Goal: Task Accomplishment & Management: Use online tool/utility

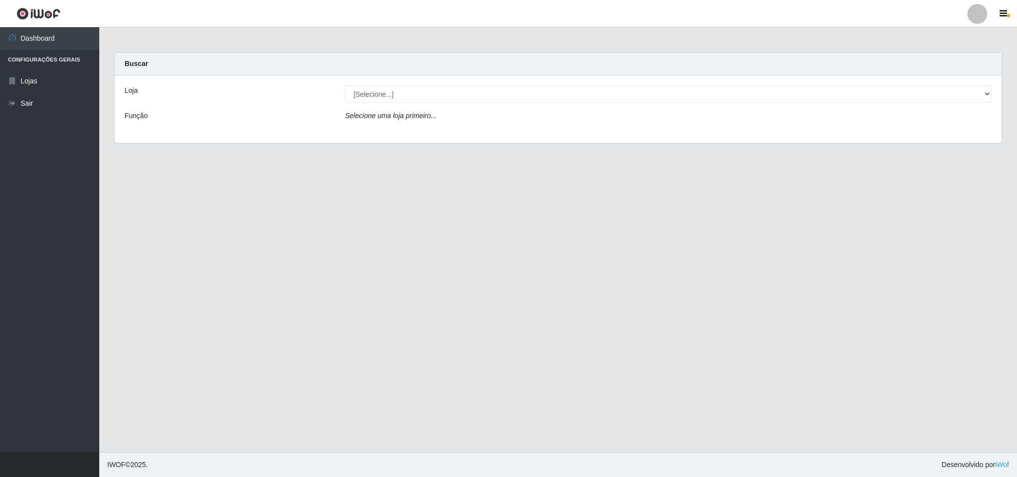
click at [977, 15] on div at bounding box center [977, 14] width 20 height 20
click at [956, 33] on button "Perfil" at bounding box center [957, 35] width 89 height 21
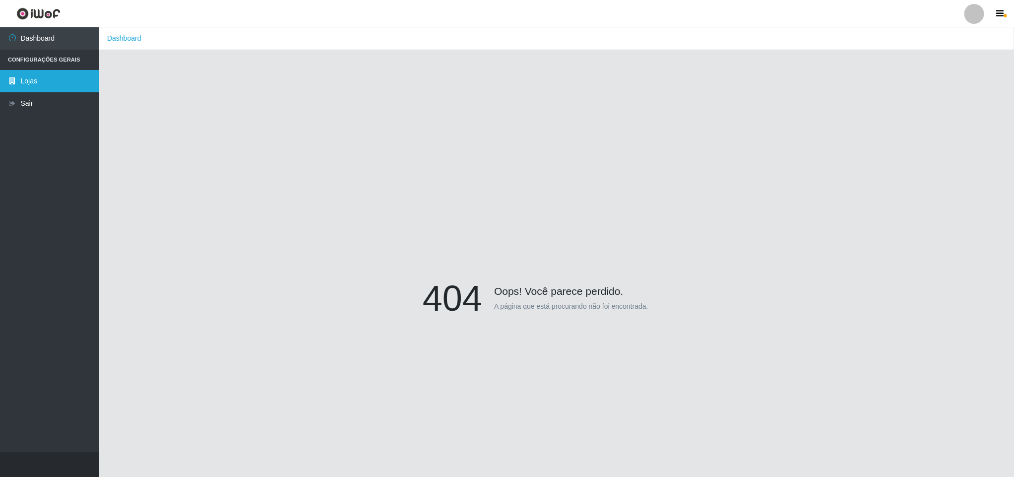
click at [39, 76] on link "Lojas" at bounding box center [49, 81] width 99 height 22
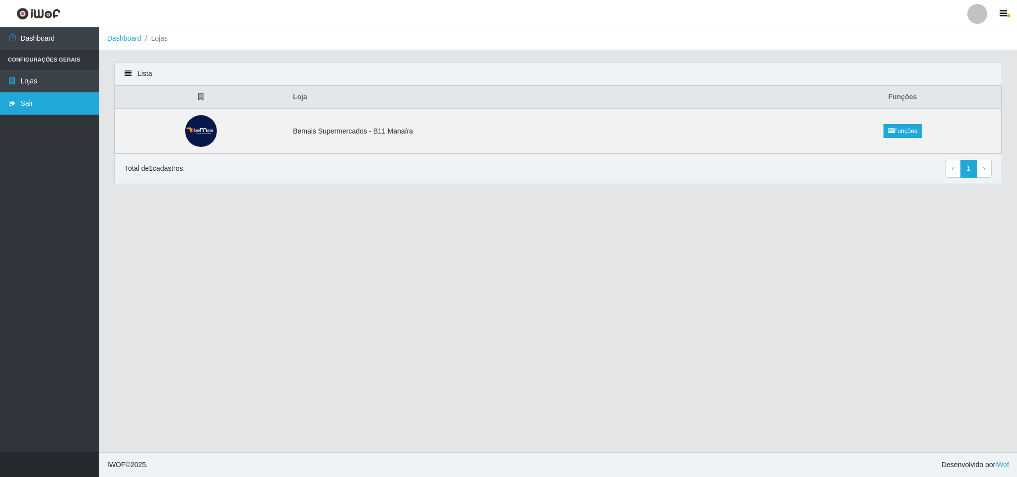
click at [26, 102] on link "Sair" at bounding box center [49, 103] width 99 height 22
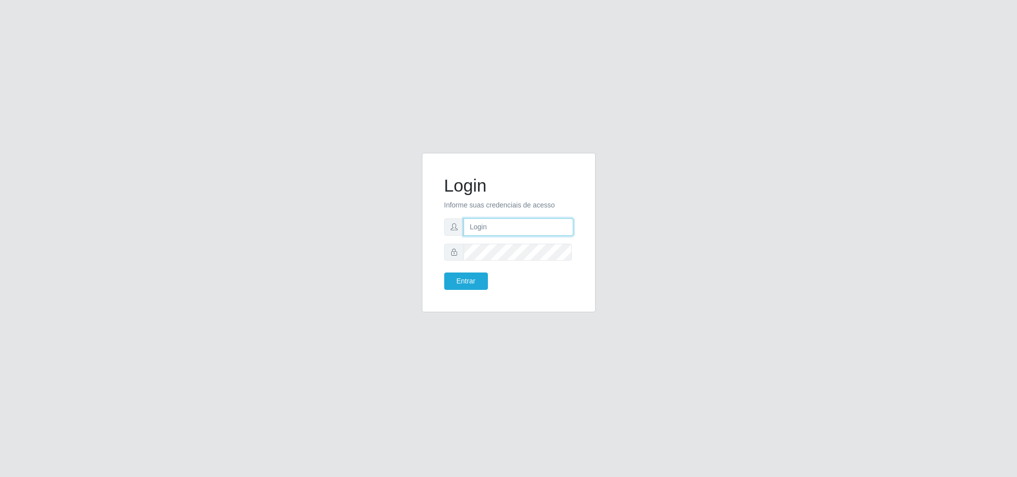
type input "marciel@bemaisb11"
click at [508, 231] on input "marciel@bemaisb11" at bounding box center [518, 226] width 110 height 17
click at [675, 211] on div "Login Informe suas credenciais de acesso marciel@bemaisb11 Entrar" at bounding box center [509, 239] width 566 height 172
click at [486, 280] on button "Entrar" at bounding box center [466, 280] width 44 height 17
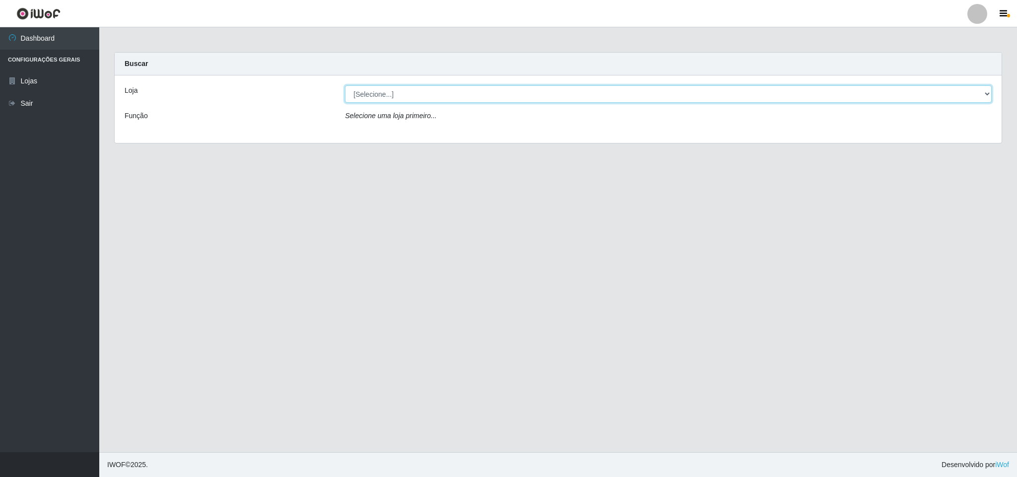
click at [429, 92] on select "[Selecione...] Bemais Supermercados - B11 Manaíra" at bounding box center [668, 93] width 647 height 17
select select "409"
click at [345, 85] on select "[Selecione...] Bemais Supermercados - B11 Manaíra" at bounding box center [668, 93] width 647 height 17
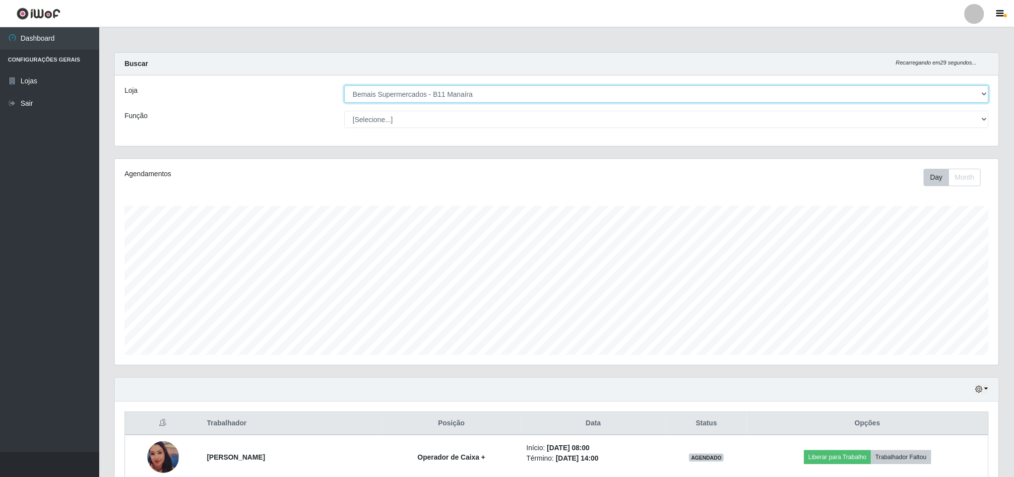
scroll to position [207, 883]
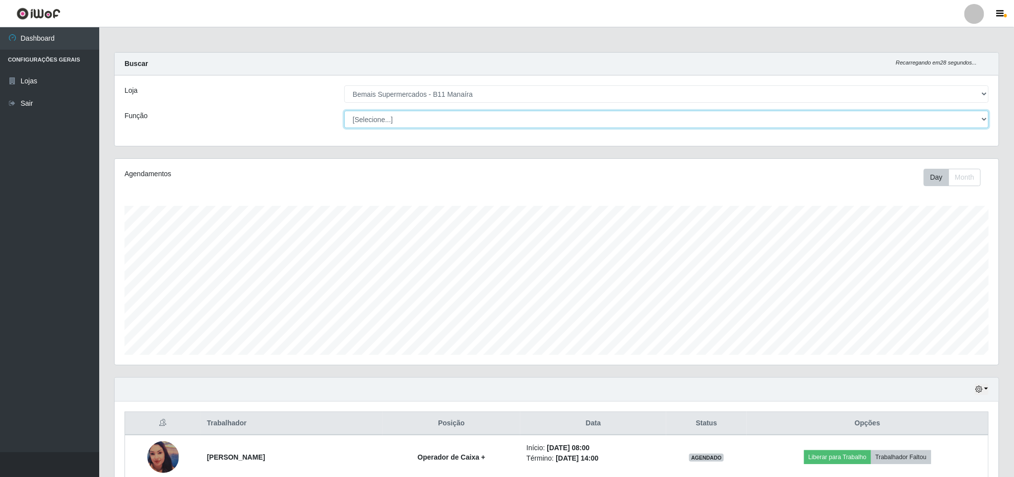
click at [462, 114] on select "[Selecione...] ASG ASG + ASG ++ Auxiliar de Estacionamento Auxiliar de Estacion…" at bounding box center [666, 119] width 645 height 17
click at [301, 116] on div "Função" at bounding box center [227, 119] width 220 height 17
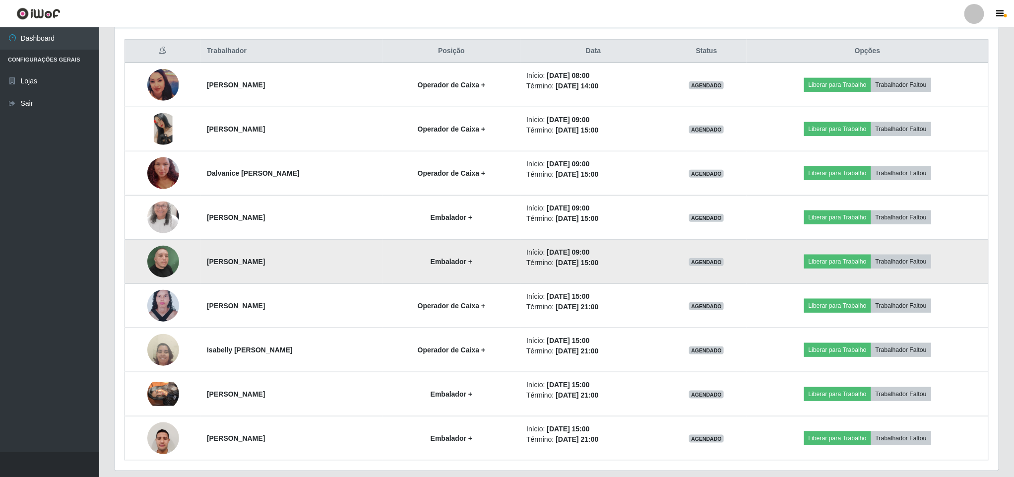
scroll to position [298, 0]
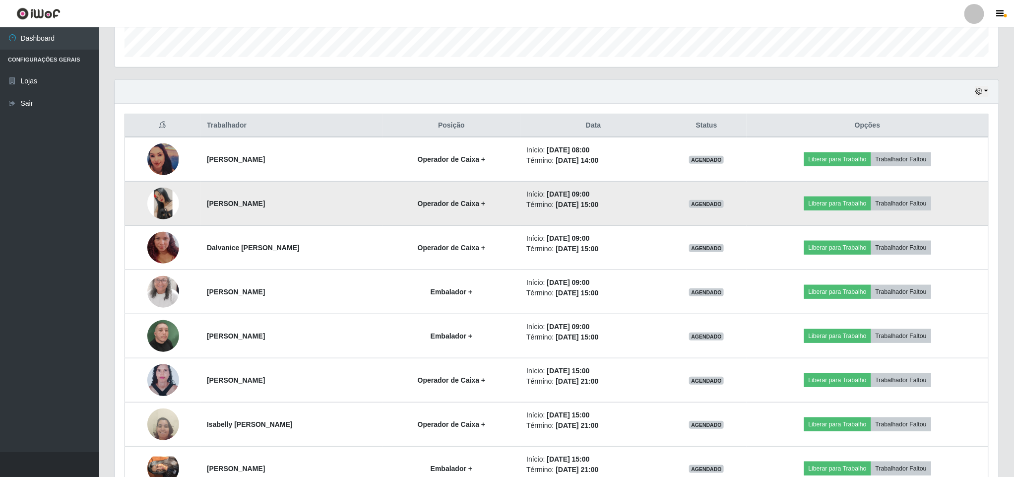
click at [165, 213] on img at bounding box center [163, 204] width 32 height 32
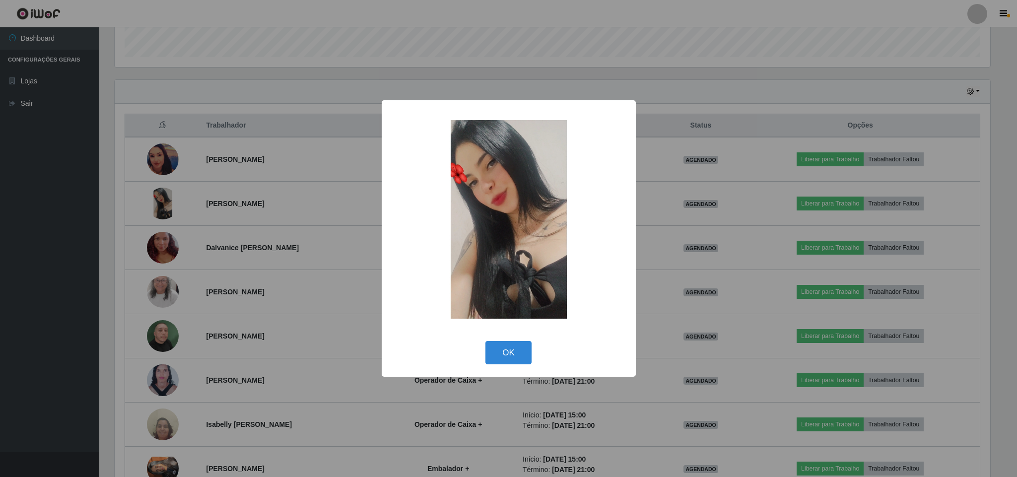
click at [344, 256] on div "× OK Cancel" at bounding box center [508, 238] width 1017 height 477
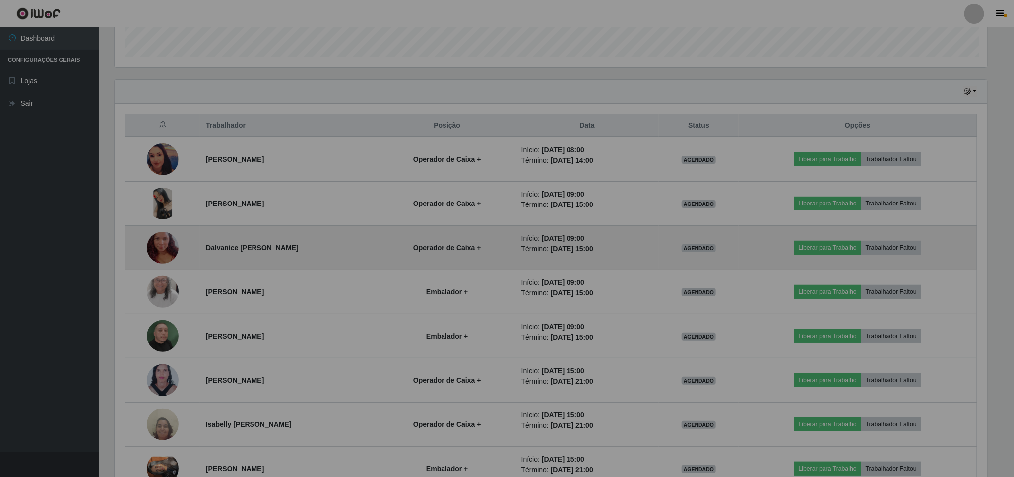
scroll to position [207, 883]
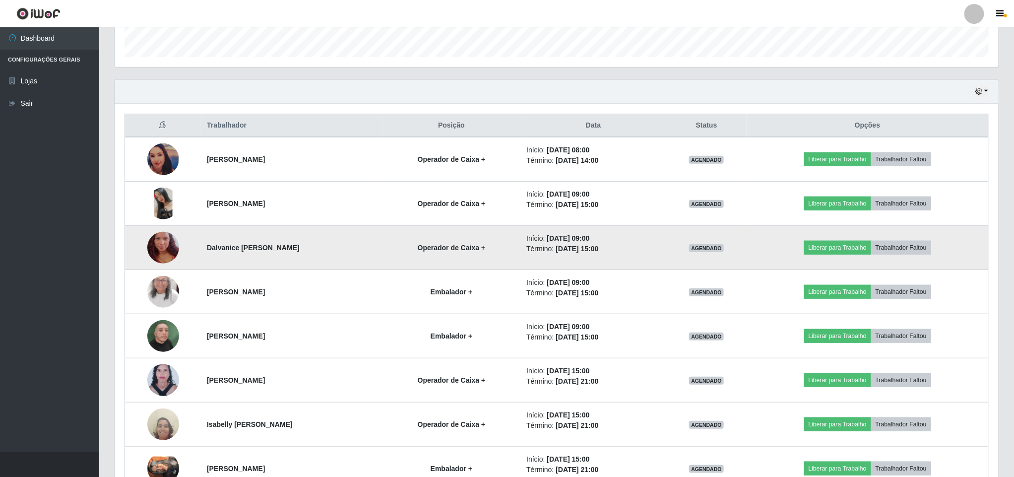
click at [149, 249] on img at bounding box center [163, 247] width 32 height 57
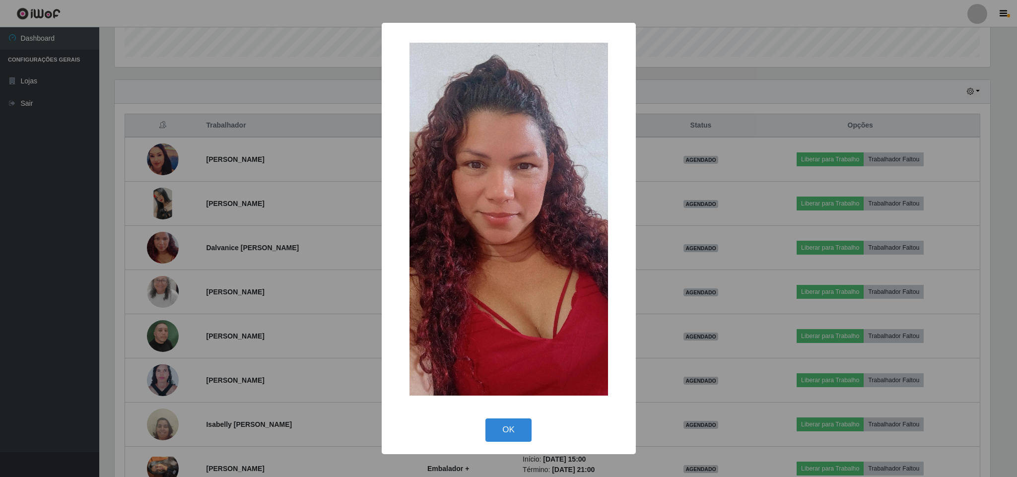
click at [260, 261] on div "× OK Cancel" at bounding box center [508, 238] width 1017 height 477
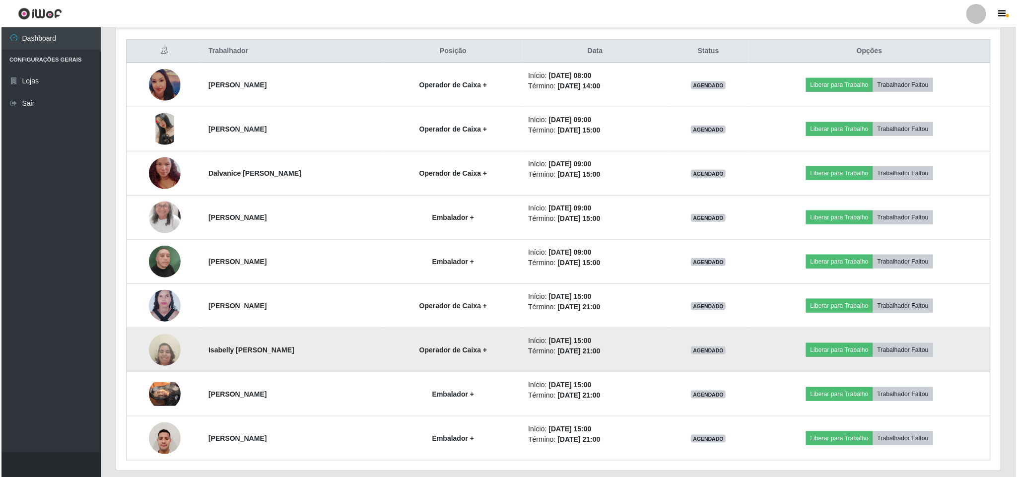
scroll to position [408, 0]
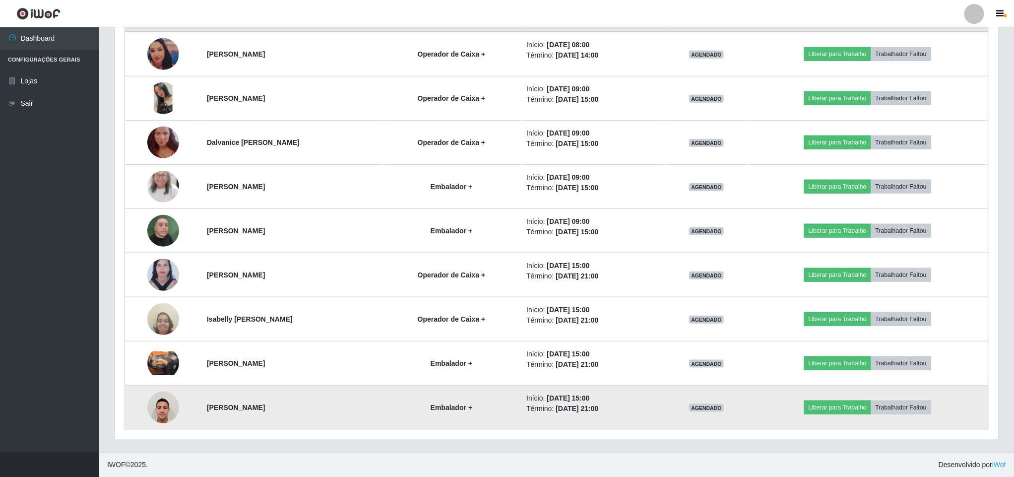
click at [161, 408] on img at bounding box center [163, 407] width 32 height 42
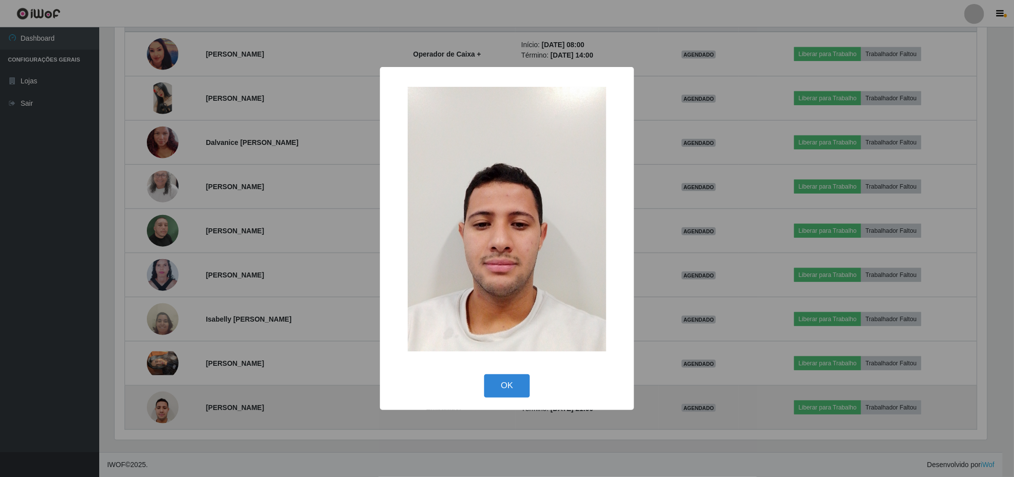
scroll to position [207, 875]
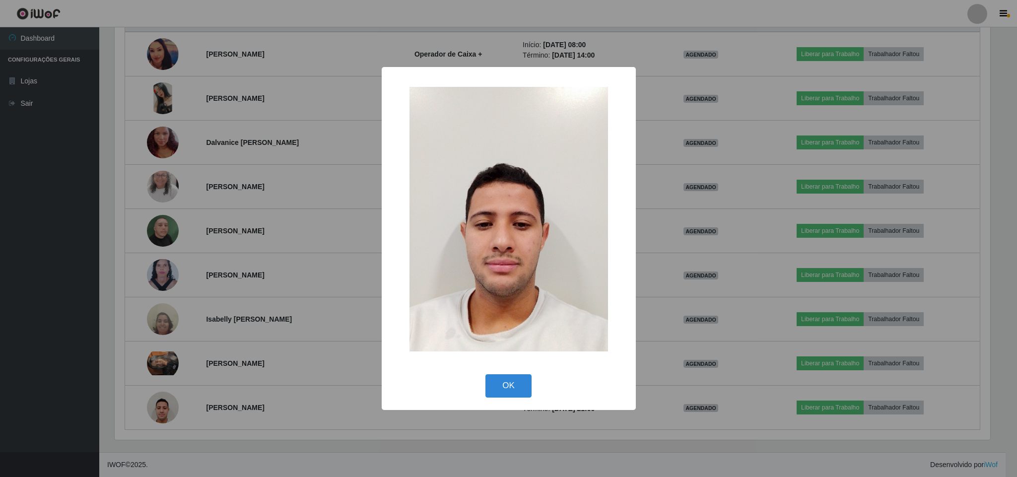
click at [251, 341] on div "× OK Cancel" at bounding box center [508, 238] width 1017 height 477
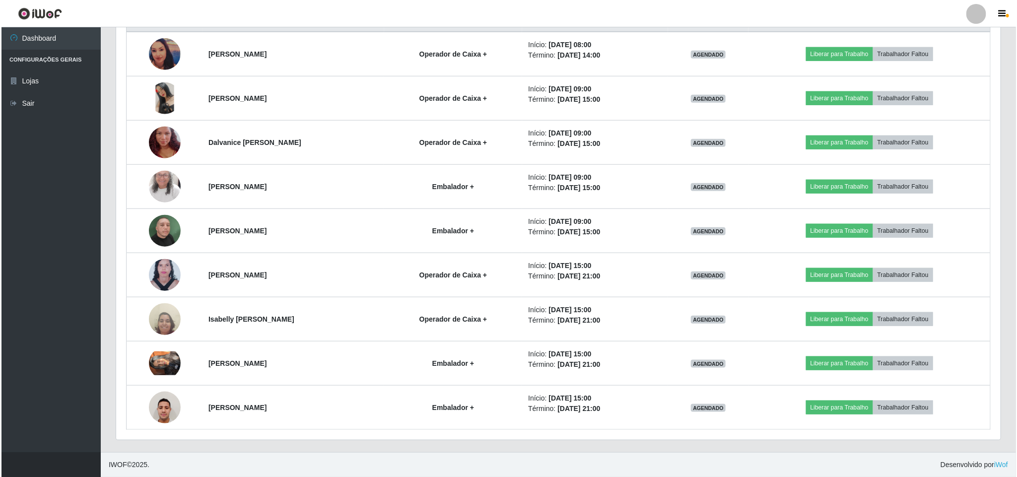
scroll to position [207, 883]
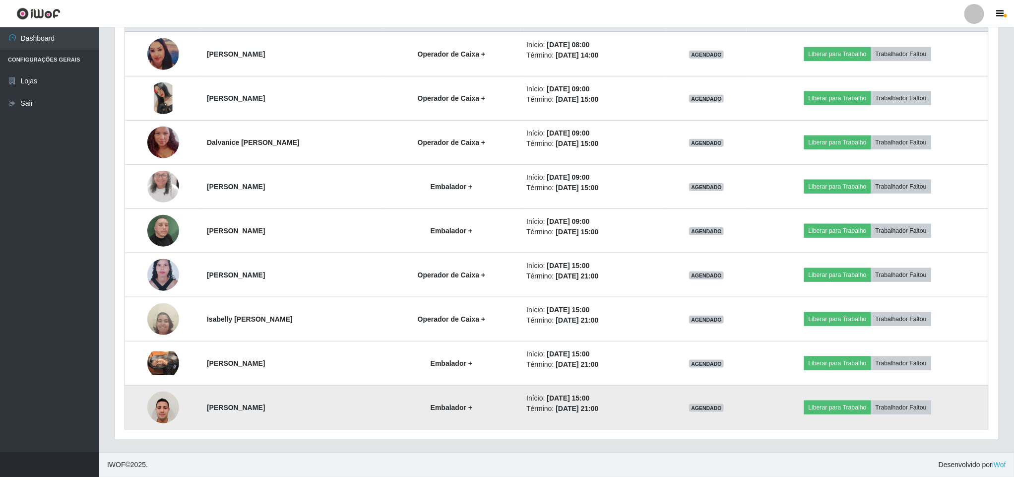
click at [152, 402] on img at bounding box center [163, 407] width 32 height 42
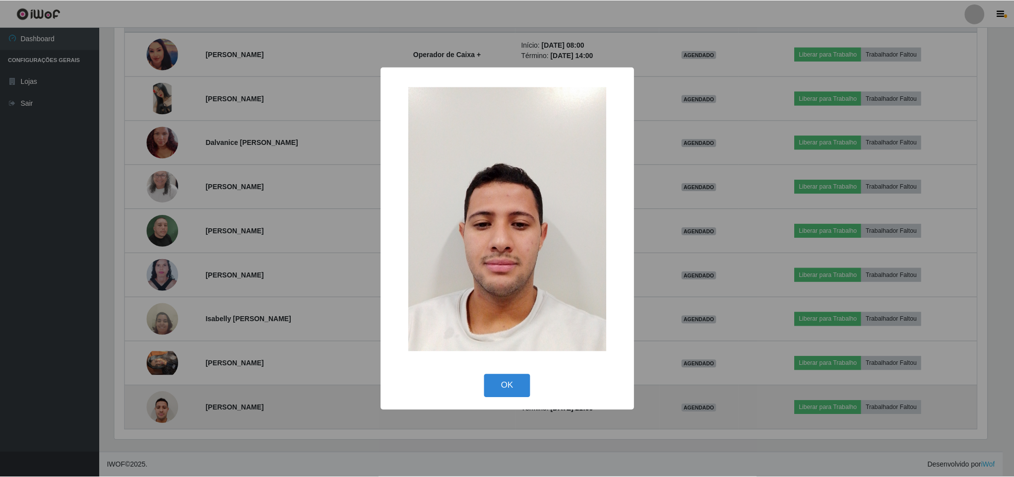
scroll to position [207, 875]
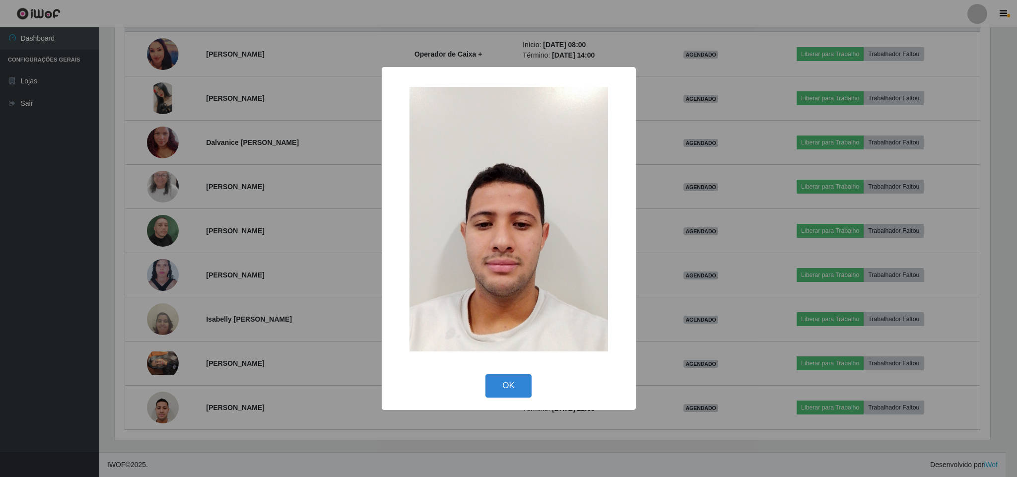
click at [300, 371] on div "× OK Cancel" at bounding box center [508, 238] width 1017 height 477
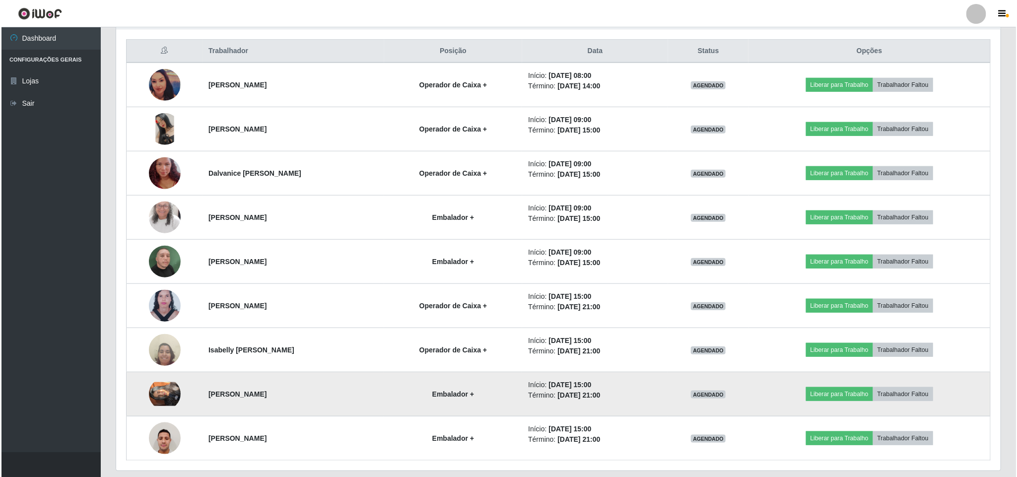
scroll to position [408, 0]
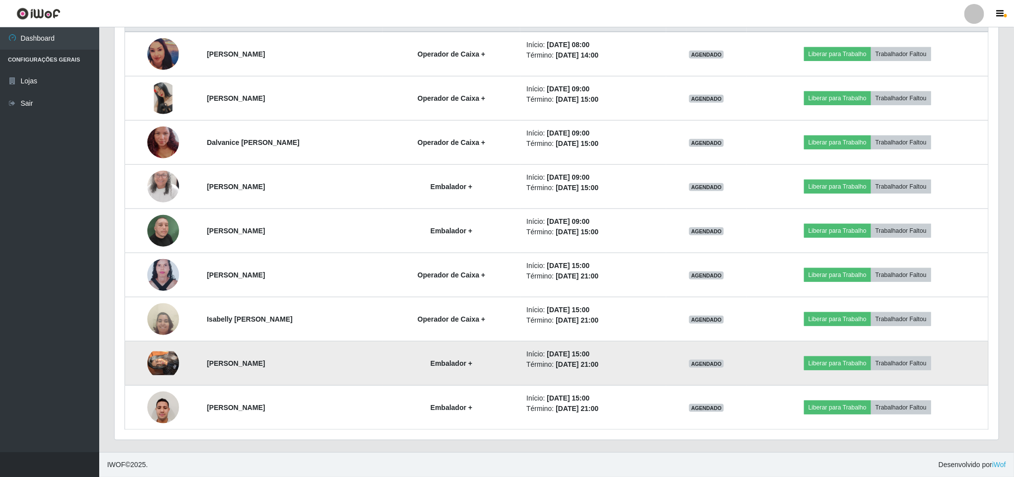
click at [156, 363] on img at bounding box center [163, 363] width 32 height 24
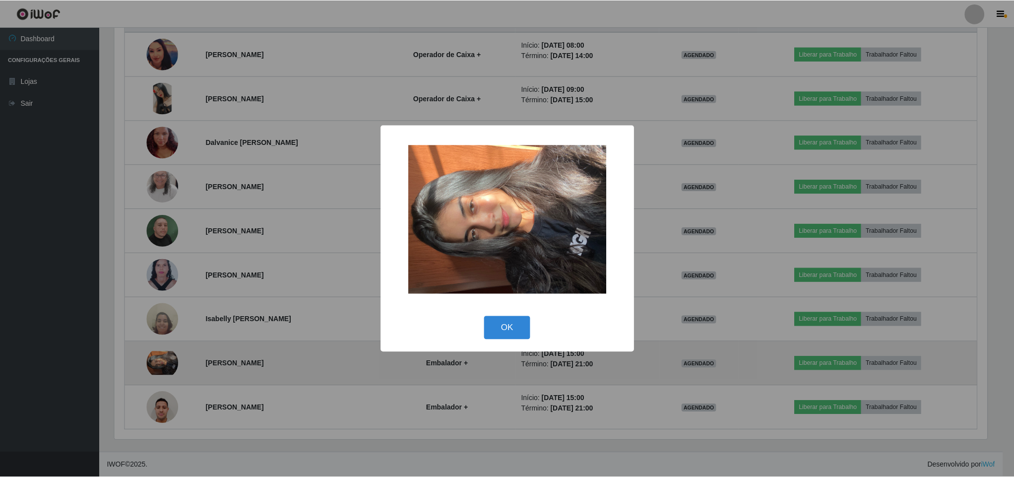
scroll to position [207, 875]
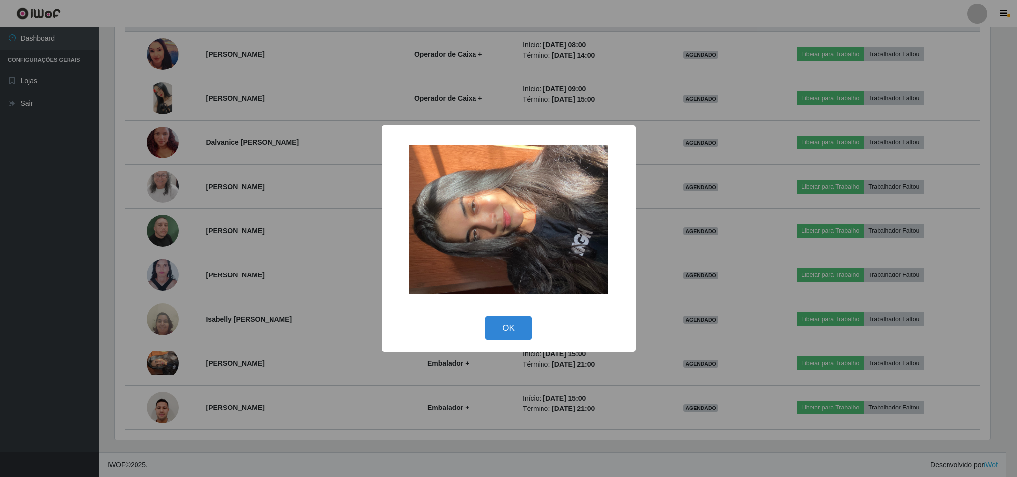
click at [356, 217] on div "× OK Cancel" at bounding box center [508, 238] width 1017 height 477
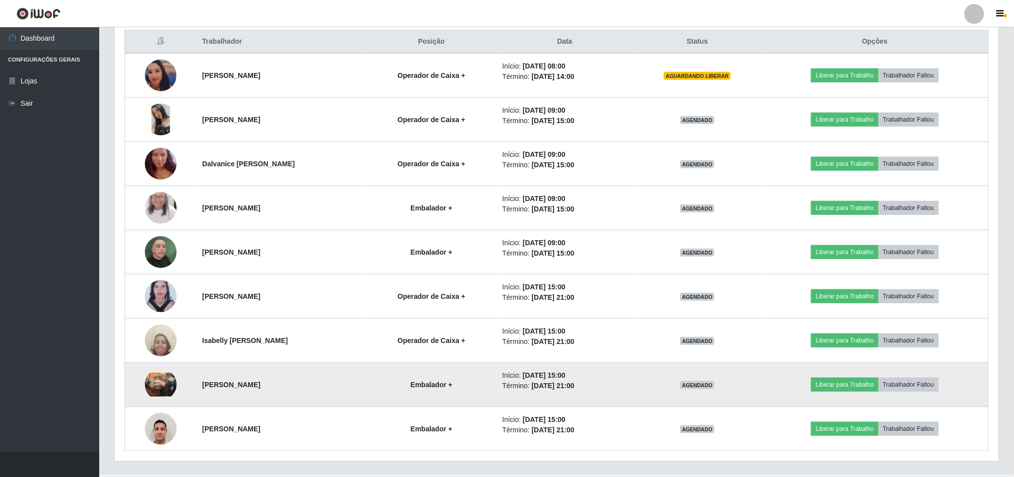
scroll to position [408, 0]
